Goal: Task Accomplishment & Management: Use online tool/utility

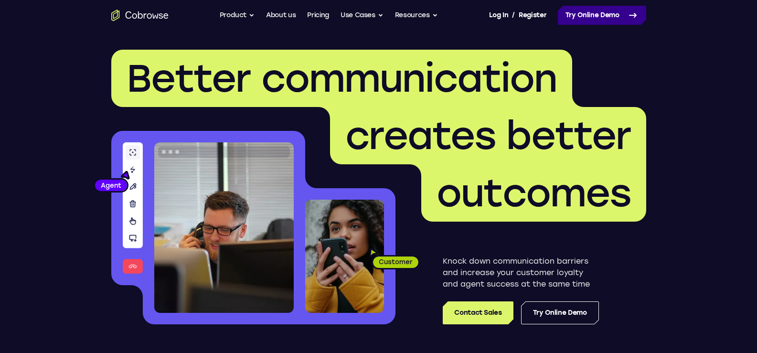
click at [617, 16] on link "Try Online Demo" at bounding box center [602, 15] width 88 height 19
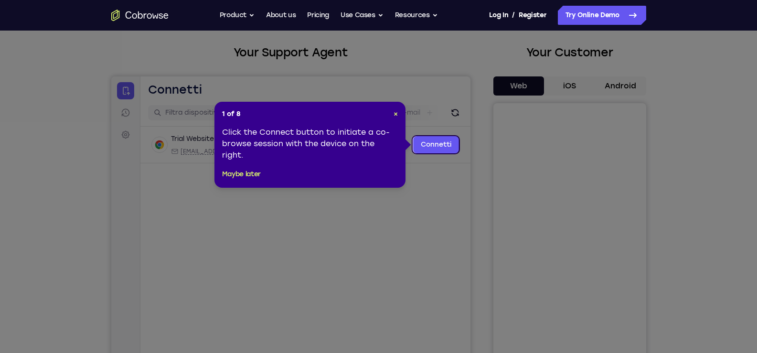
click at [429, 188] on icon at bounding box center [382, 176] width 764 height 353
click at [444, 145] on link "Connetti" at bounding box center [436, 144] width 46 height 17
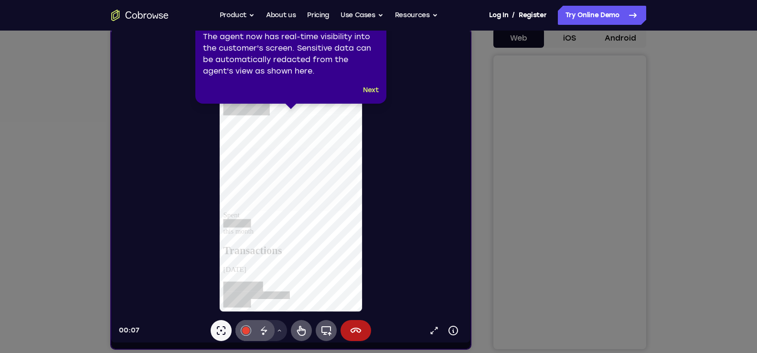
scroll to position [143, 0]
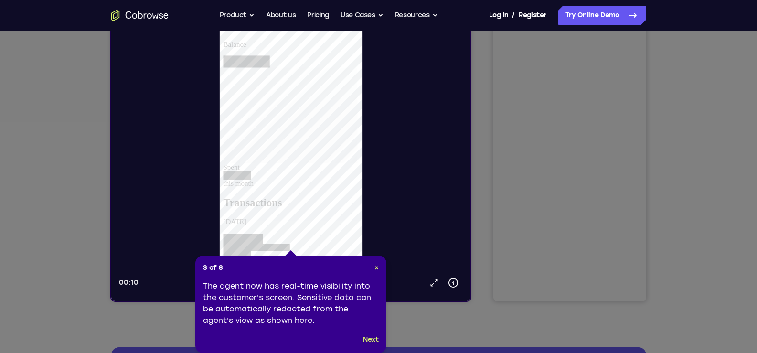
click at [534, 225] on icon at bounding box center [382, 167] width 764 height 372
click at [532, 225] on icon at bounding box center [382, 167] width 764 height 372
drag, startPoint x: 376, startPoint y: 267, endPoint x: 265, endPoint y: 287, distance: 113.4
click at [376, 268] on span "×" at bounding box center [376, 268] width 4 height 8
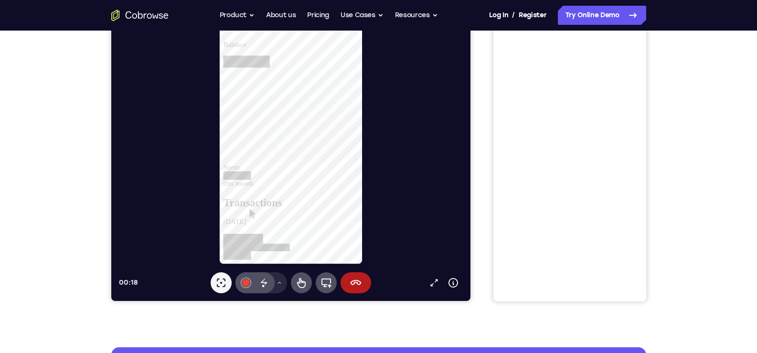
scroll to position [0, 0]
